Goal: Information Seeking & Learning: Compare options

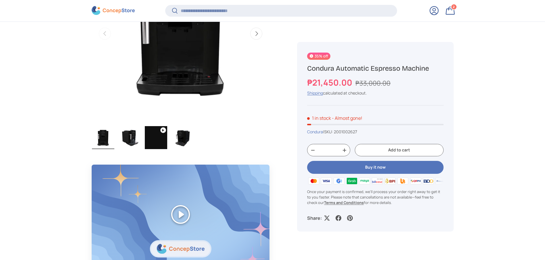
scroll to position [301, 0]
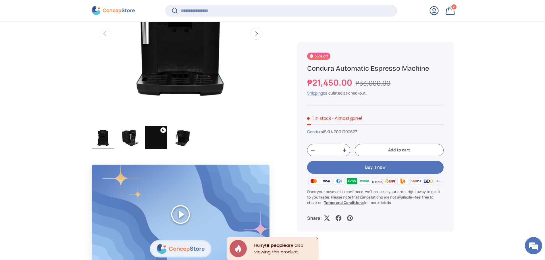
click at [358, 68] on h1 "Condura Automatic Espresso Machine" at bounding box center [375, 68] width 136 height 9
copy div "Condura Automatic Espresso Machine"
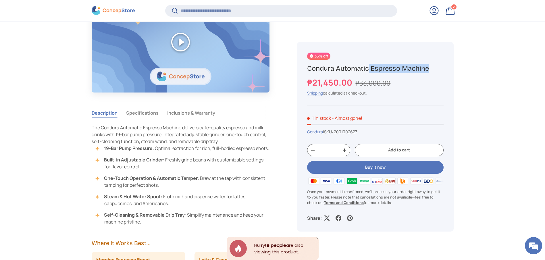
scroll to position [0, 0]
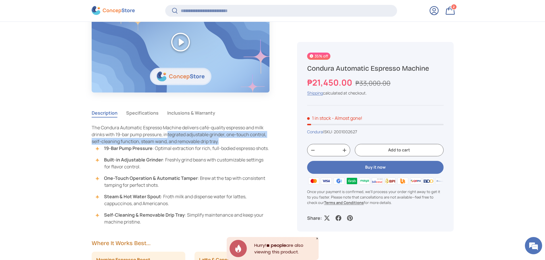
drag, startPoint x: 168, startPoint y: 134, endPoint x: 243, endPoint y: 140, distance: 74.7
click at [243, 140] on div "The Condura Automatic Espresso Machine delivers café-quality espresso and milk …" at bounding box center [181, 134] width 178 height 21
click at [154, 110] on button "Specifications" at bounding box center [142, 112] width 32 height 13
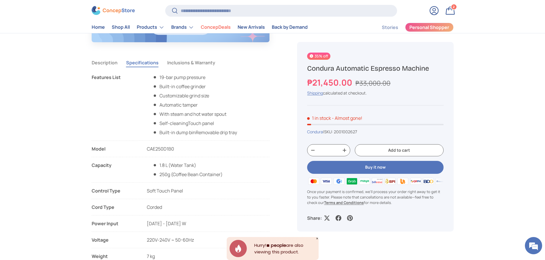
scroll to position [431, 0]
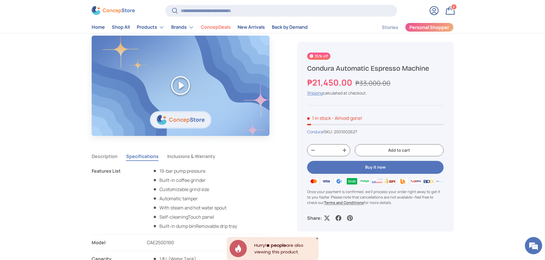
click at [179, 153] on button "Inclusions & Warranty" at bounding box center [191, 156] width 48 height 13
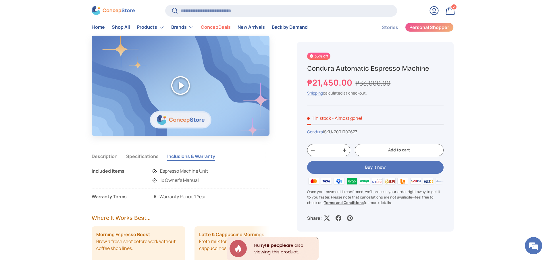
click at [153, 153] on button "Specifications" at bounding box center [142, 156] width 32 height 13
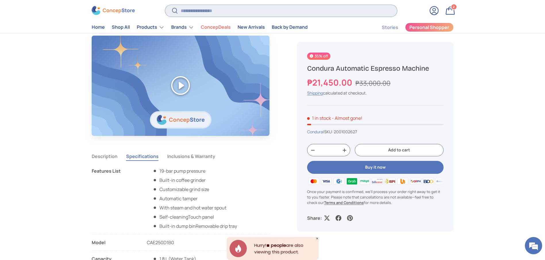
click at [299, 16] on input "Search" at bounding box center [281, 11] width 232 height 12
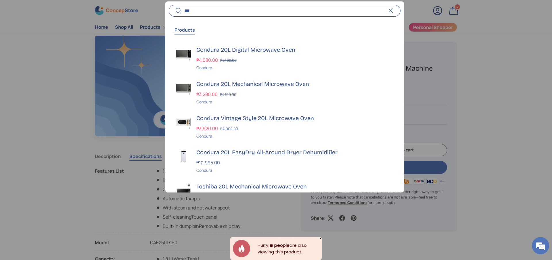
type input "***"
click at [482, 108] on div at bounding box center [276, 130] width 552 height 260
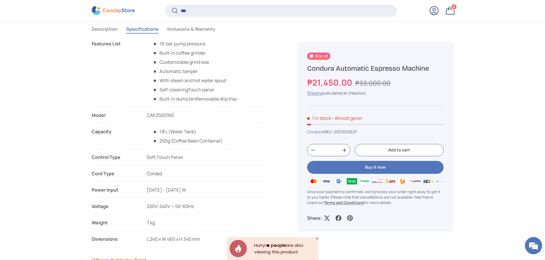
scroll to position [559, 0]
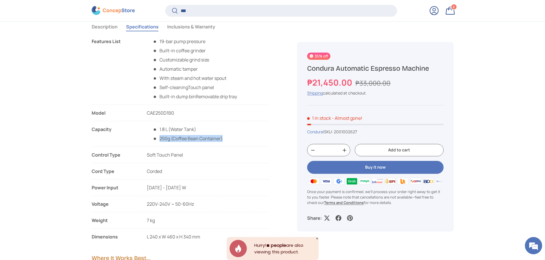
drag, startPoint x: 227, startPoint y: 137, endPoint x: 197, endPoint y: 133, distance: 29.4
click at [197, 133] on li "Capacity 1.8 L (Water Tank) 250g (Coffee Bean Container)" at bounding box center [181, 136] width 178 height 21
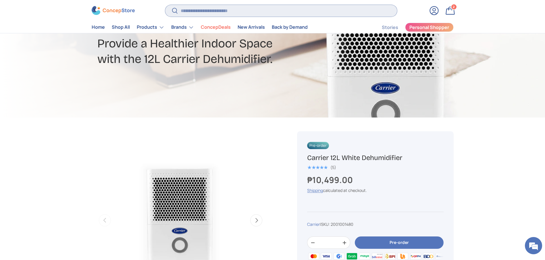
click at [260, 12] on input "Search" at bounding box center [281, 11] width 232 height 12
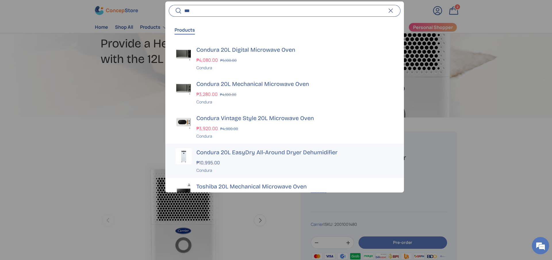
type input "***"
click at [245, 150] on h3 "Condura 20L EasyDry All-Around Dryer Dehumidifier" at bounding box center [294, 152] width 197 height 8
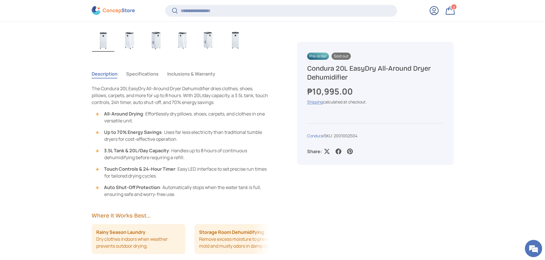
scroll to position [387, 0]
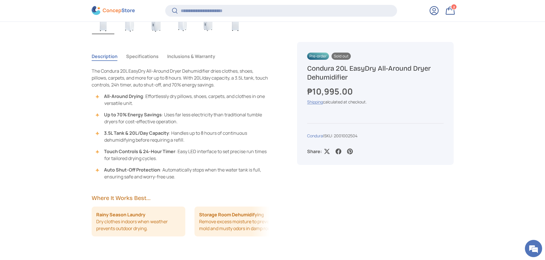
click at [143, 56] on button "Specifications" at bounding box center [142, 56] width 32 height 13
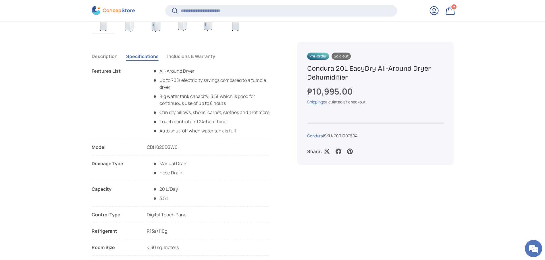
copy li "Features List All-Around Dryer​ Up to 70% electricity savings compared to a tum…"
drag, startPoint x: 239, startPoint y: 139, endPoint x: 92, endPoint y: 72, distance: 161.1
click at [92, 72] on li "Features List All-Around Dryer​ Up to 70% electricity savings compared to a tum…" at bounding box center [181, 104] width 178 height 72
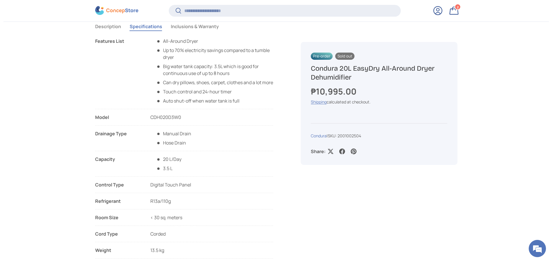
scroll to position [430, 0]
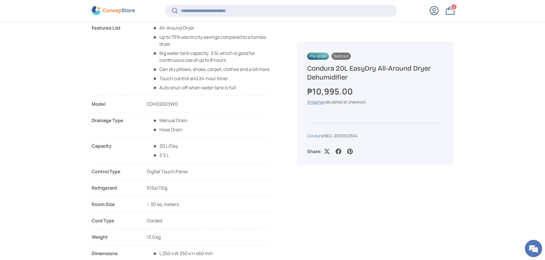
drag, startPoint x: 181, startPoint y: 113, endPoint x: 92, endPoint y: 113, distance: 89.1
click at [92, 112] on li "Model CDH020D3W0" at bounding box center [181, 107] width 178 height 12
copy li "Model CDH020D3W0"
click at [180, 133] on span "Hose Drain" at bounding box center [168, 129] width 30 height 6
copy li "Drainage Type Manual Drain Hose Drain"
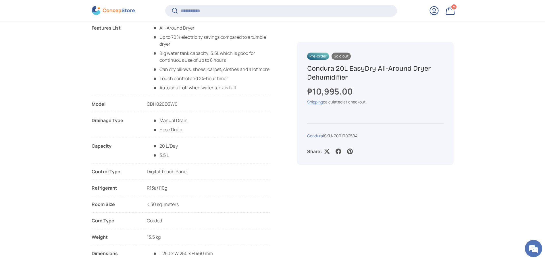
drag, startPoint x: 183, startPoint y: 136, endPoint x: 91, endPoint y: 128, distance: 92.1
click at [92, 128] on li "Drainage Type Manual Drain Hose Drain" at bounding box center [181, 127] width 178 height 21
copy li "Capacity 20 L/Day 3.5 L"
drag, startPoint x: 174, startPoint y: 164, endPoint x: 92, endPoint y: 155, distance: 82.2
click at [92, 155] on li "Capacity 20 L/Day 3.5 L" at bounding box center [181, 153] width 178 height 21
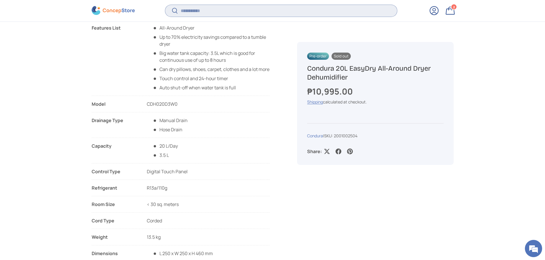
click at [234, 14] on input "Search" at bounding box center [281, 11] width 232 height 12
type input "***"
click at [165, 5] on button "Search" at bounding box center [171, 12] width 13 height 14
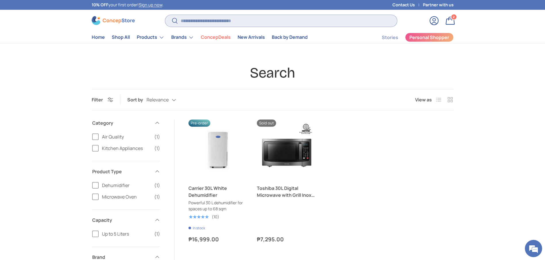
click at [210, 24] on input "Search" at bounding box center [281, 21] width 232 height 12
type input "***"
click at [165, 14] on button "Search" at bounding box center [171, 21] width 13 height 14
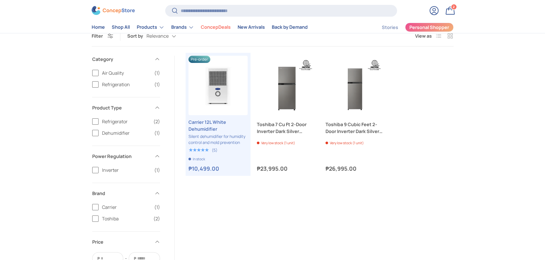
scroll to position [86, 0]
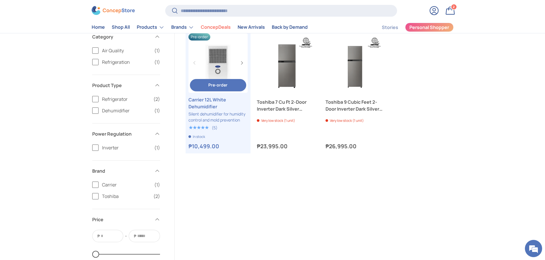
click at [204, 101] on link "Carrier 12L White Dehumidifier" at bounding box center [219, 103] width 60 height 14
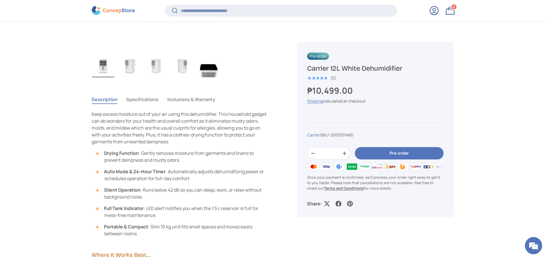
click at [146, 106] on button "Specifications" at bounding box center [142, 99] width 32 height 13
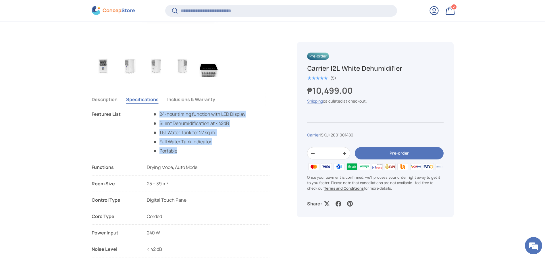
copy ul "24-hour timing function with LED Display Silent Dehumidification at <42dB 1.5L …"
drag, startPoint x: 183, startPoint y: 151, endPoint x: 160, endPoint y: 115, distance: 42.2
click at [160, 115] on ul "24-hour timing function with LED Display Silent Dehumidification at <42dB 1.5L …" at bounding box center [196, 133] width 99 height 44
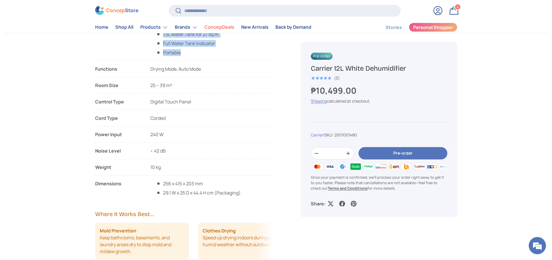
scroll to position [431, 0]
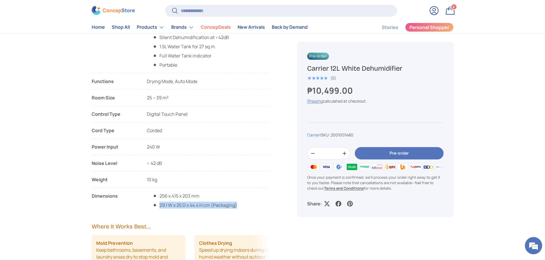
copy span "29.1 W x 25 D x 44.4 H cm (Packaging)"
drag, startPoint x: 245, startPoint y: 202, endPoint x: 155, endPoint y: 196, distance: 90.2
click at [156, 200] on li "Dimensions 256 x 415 x 203 mm 29.1 W x 25 D x 44.4 H cm (Packaging)" at bounding box center [181, 201] width 178 height 16
click at [252, 16] on input "Search" at bounding box center [281, 11] width 232 height 12
paste input "**********"
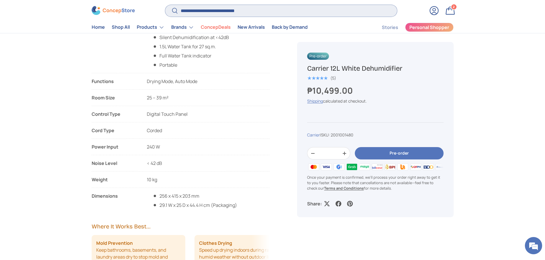
type input "**********"
click at [165, 5] on button "Search" at bounding box center [171, 12] width 13 height 14
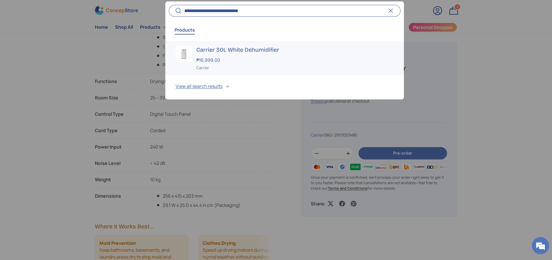
click at [241, 49] on h3 "Carrier 30L White Dehumidifier" at bounding box center [294, 50] width 197 height 8
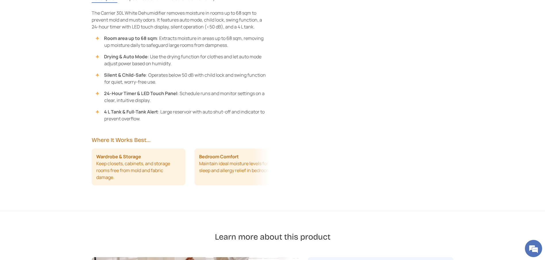
scroll to position [474, 0]
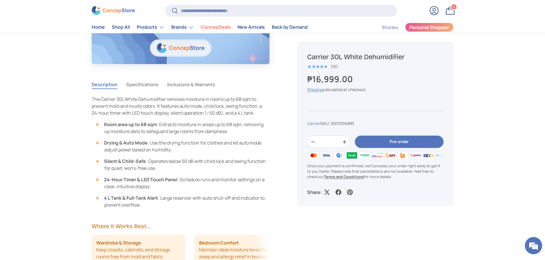
click at [138, 90] on button "Specifications" at bounding box center [142, 84] width 32 height 13
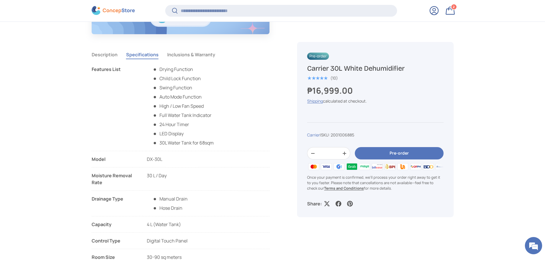
scroll to position [516, 0]
